Goal: Navigation & Orientation: Find specific page/section

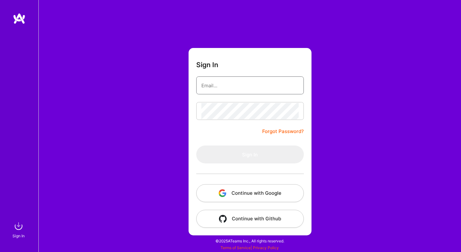
click at [233, 85] on input "email" at bounding box center [249, 85] width 97 height 16
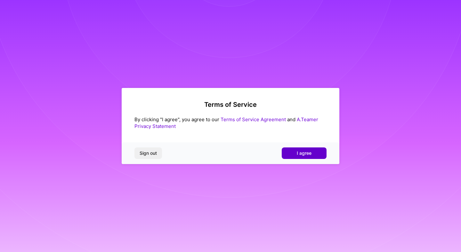
click at [309, 151] on span "I agree" at bounding box center [304, 153] width 15 height 6
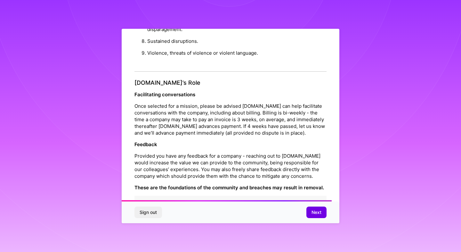
scroll to position [686, 0]
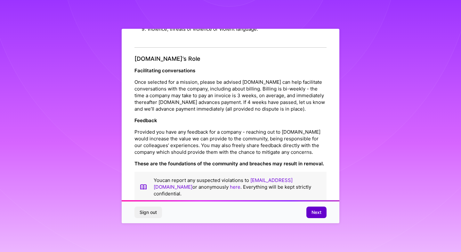
click at [316, 215] on span "Next" at bounding box center [316, 212] width 10 height 6
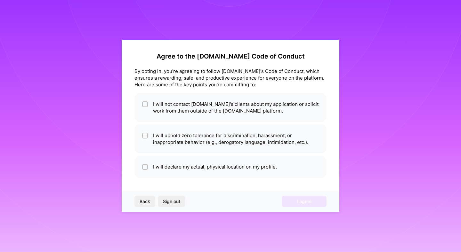
scroll to position [0, 0]
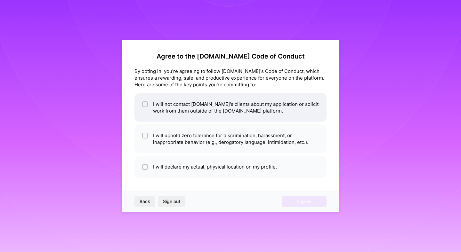
click at [267, 104] on li "I will not contact [DOMAIN_NAME]'s clients about my application or solicit work…" at bounding box center [230, 107] width 192 height 29
checkbox input "true"
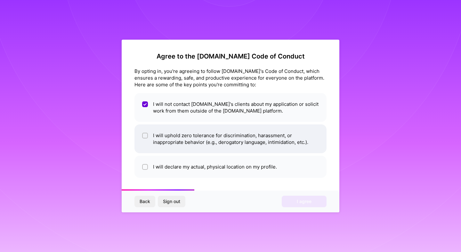
click at [262, 139] on li "I will uphold zero tolerance for discrimination, harassment, or inappropriate b…" at bounding box center [230, 138] width 192 height 29
checkbox input "true"
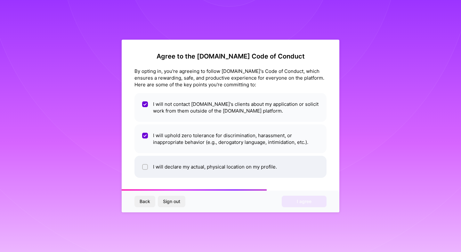
click at [254, 165] on li "I will declare my actual, physical location on my profile." at bounding box center [230, 167] width 192 height 22
checkbox input "true"
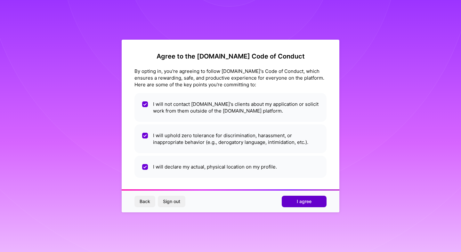
click at [294, 203] on button "I agree" at bounding box center [304, 202] width 45 height 12
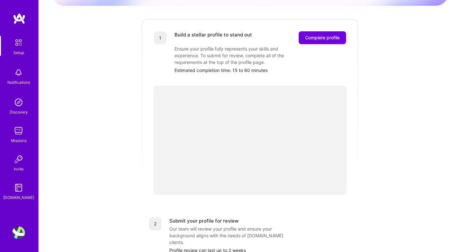
scroll to position [78, 0]
click at [21, 102] on img at bounding box center [18, 102] width 13 height 13
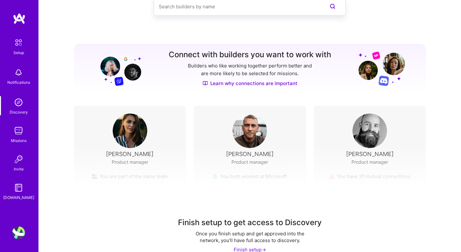
scroll to position [54, 0]
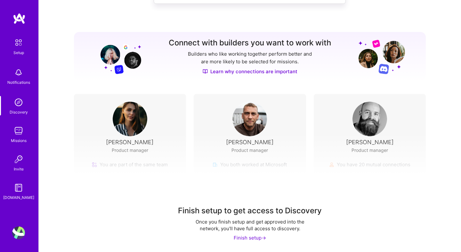
click at [25, 137] on div "Missions" at bounding box center [19, 140] width 16 height 7
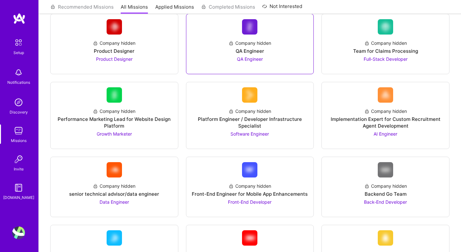
scroll to position [91, 0]
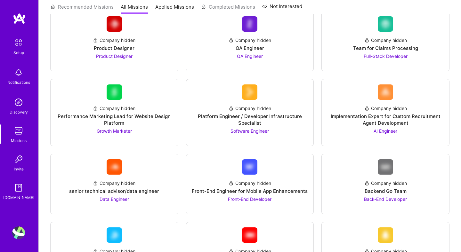
click at [10, 195] on link "[DOMAIN_NAME]" at bounding box center [19, 191] width 40 height 20
